Goal: Transaction & Acquisition: Purchase product/service

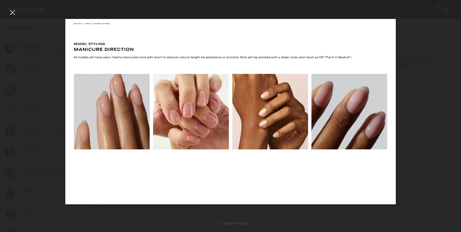
scroll to position [210, 0]
click at [14, 13] on div at bounding box center [12, 12] width 9 height 9
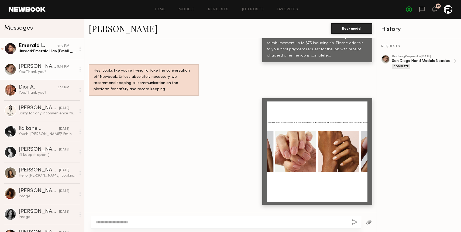
click at [49, 47] on div "Emerald L." at bounding box center [38, 45] width 39 height 5
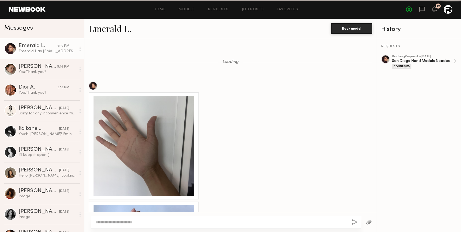
scroll to position [558, 0]
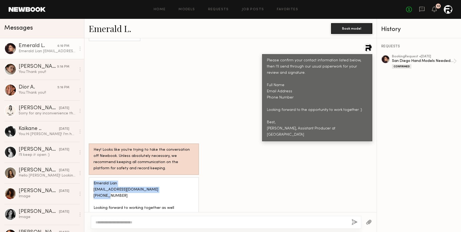
drag, startPoint x: 94, startPoint y: 176, endPoint x: 121, endPoint y: 188, distance: 29.2
click at [121, 188] on div "Emerald Lian [EMAIL_ADDRESS][DOMAIN_NAME] [PHONE_NUMBER] Looking forward to wor…" at bounding box center [144, 199] width 101 height 37
copy div "Emerald Lian [EMAIL_ADDRESS][DOMAIN_NAME] [PHONE_NUMBER]"
click at [111, 181] on div "Emerald Lian [EMAIL_ADDRESS][DOMAIN_NAME] [PHONE_NUMBER] Looking forward to wor…" at bounding box center [144, 199] width 101 height 37
drag, startPoint x: 116, startPoint y: 175, endPoint x: 93, endPoint y: 175, distance: 22.6
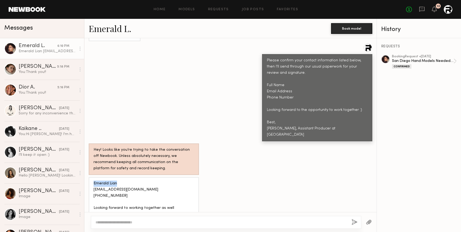
click at [93, 177] on div "Emerald Lian [EMAIL_ADDRESS][DOMAIN_NAME] [PHONE_NUMBER] Looking forward to wor…" at bounding box center [144, 199] width 110 height 44
copy div "Emerald Lian"
click at [106, 30] on link "Emerald L." at bounding box center [110, 29] width 43 height 12
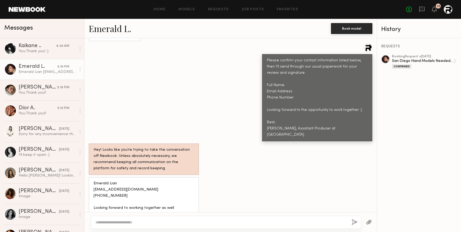
click at [116, 111] on div "Please confirm your contact information listed below, then I'll send through ou…" at bounding box center [230, 92] width 292 height 98
drag, startPoint x: 94, startPoint y: 182, endPoint x: 143, endPoint y: 182, distance: 48.8
click at [143, 182] on div "Emerald Lian [EMAIL_ADDRESS][DOMAIN_NAME] [PHONE_NUMBER] Looking forward to wor…" at bounding box center [144, 199] width 101 height 37
copy div "[EMAIL_ADDRESS][DOMAIN_NAME]"
click at [100, 189] on div "Emerald Lian [EMAIL_ADDRESS][DOMAIN_NAME] [PHONE_NUMBER] Looking forward to wor…" at bounding box center [144, 199] width 101 height 37
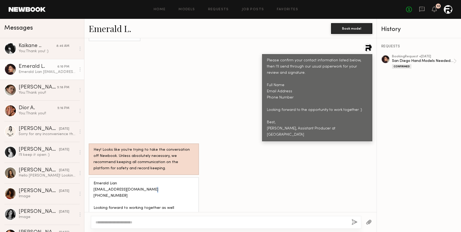
click at [100, 189] on div "Emerald Lian [EMAIL_ADDRESS][DOMAIN_NAME] [PHONE_NUMBER] Looking forward to wor…" at bounding box center [144, 199] width 101 height 37
copy div "[PHONE_NUMBER]"
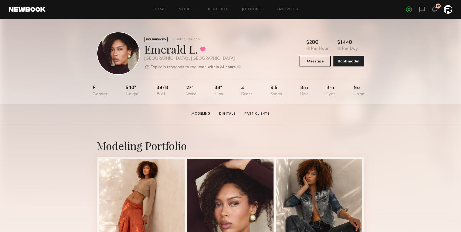
click at [271, 25] on nb-model-profile-header "EXPERIENCED Online 13hr ago Emerald L. Favorited [GEOGRAPHIC_DATA] , [GEOGRAPHI…" at bounding box center [230, 47] width 276 height 56
click at [217, 11] on link "Requests" at bounding box center [218, 10] width 21 height 4
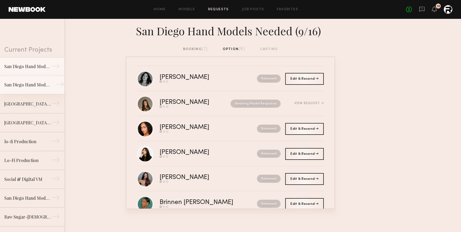
click at [23, 77] on link "San Diego Hand Models Needed (9/4) →" at bounding box center [32, 85] width 64 height 19
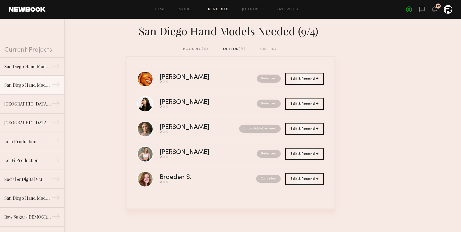
click at [200, 48] on div "booking (4)" at bounding box center [195, 49] width 25 height 6
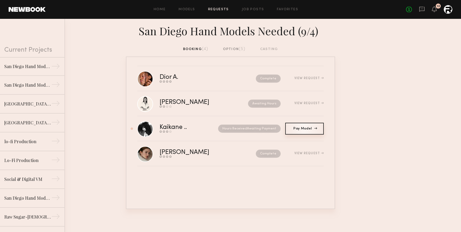
click at [301, 128] on span "Pay Model" at bounding box center [304, 128] width 22 height 3
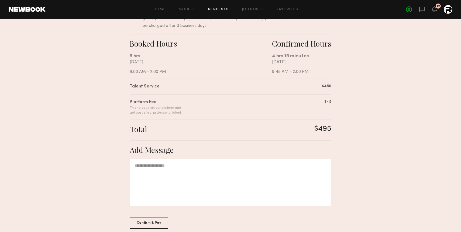
scroll to position [112, 0]
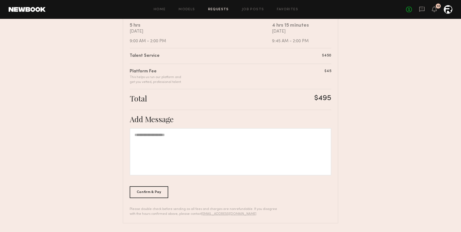
click at [185, 143] on div at bounding box center [231, 151] width 202 height 47
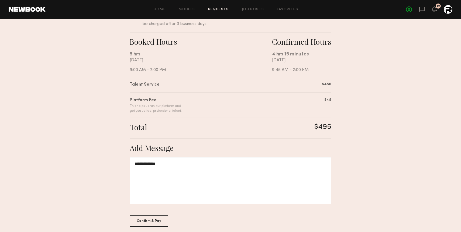
scroll to position [83, 0]
click at [153, 162] on div "**********" at bounding box center [231, 180] width 202 height 47
click at [150, 220] on div "Confirm & Pay" at bounding box center [149, 221] width 39 height 12
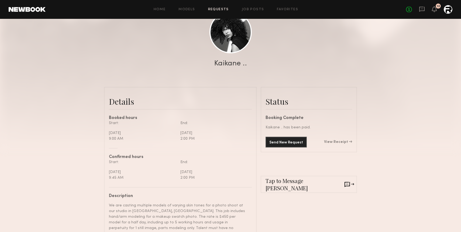
scroll to position [67, 0]
click at [334, 143] on link "View Receipt" at bounding box center [338, 143] width 28 height 4
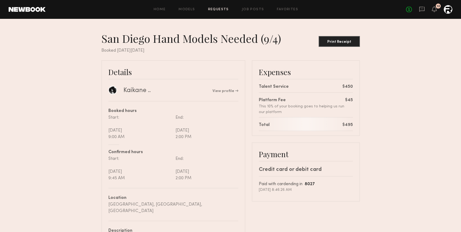
click at [222, 11] on link "Requests" at bounding box center [218, 10] width 21 height 4
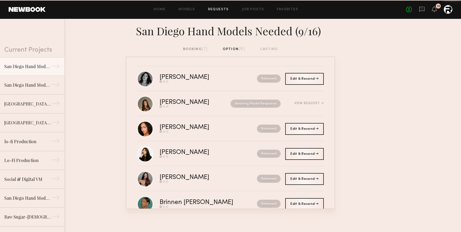
click at [195, 50] on div "booking (1)" at bounding box center [195, 49] width 25 height 6
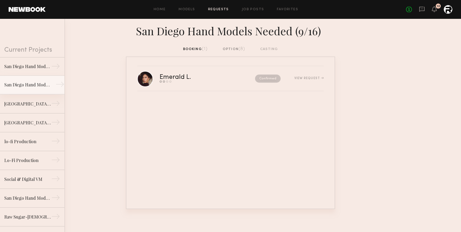
click at [29, 79] on link "San Diego Hand Models Needed (9/4) →" at bounding box center [32, 85] width 64 height 19
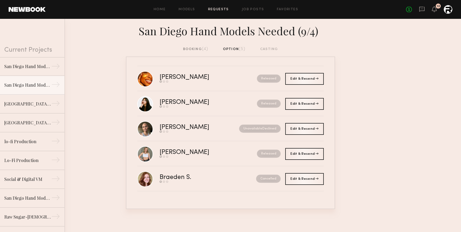
click at [195, 47] on div "booking (4)" at bounding box center [195, 49] width 25 height 6
